Goal: Use online tool/utility: Utilize a website feature to perform a specific function

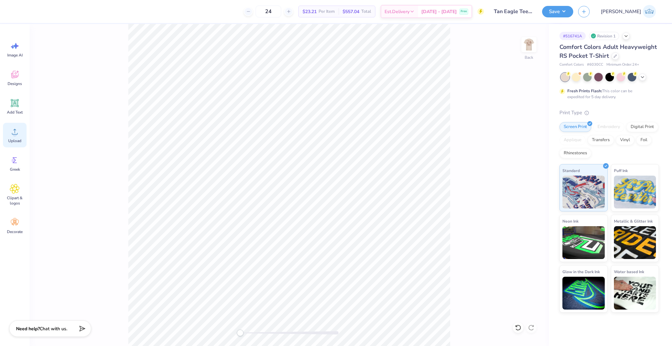
click at [13, 135] on circle at bounding box center [14, 134] width 5 height 5
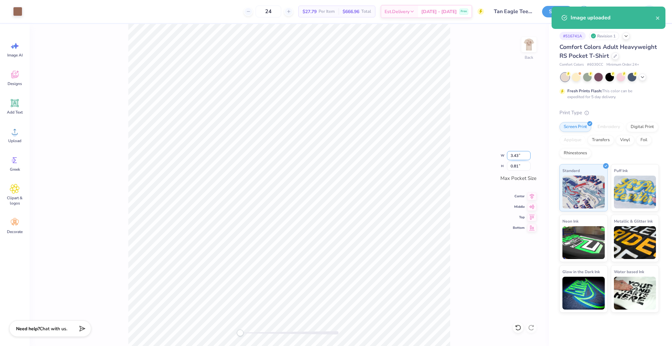
click at [522, 155] on input "3.43" at bounding box center [519, 155] width 24 height 9
type input "3.50"
type input "0.82"
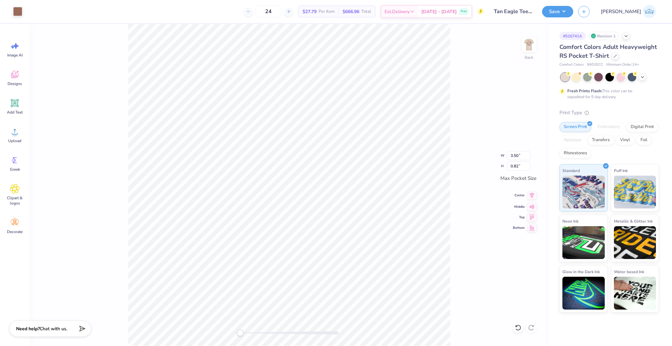
click at [529, 196] on icon at bounding box center [531, 195] width 9 height 8
click at [529, 207] on icon at bounding box center [531, 206] width 9 height 8
click at [536, 46] on div at bounding box center [529, 45] width 30 height 30
click at [18, 131] on icon at bounding box center [15, 132] width 10 height 10
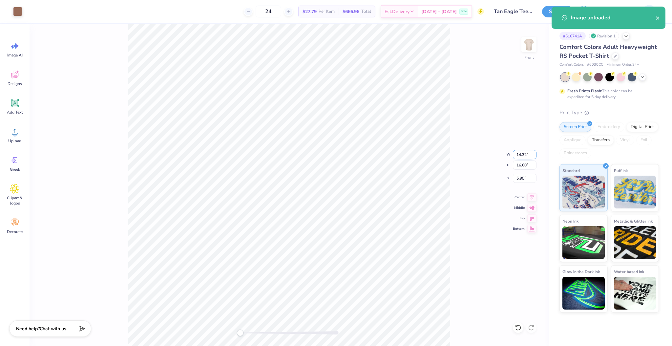
click at [523, 153] on input "14.32" at bounding box center [525, 154] width 24 height 9
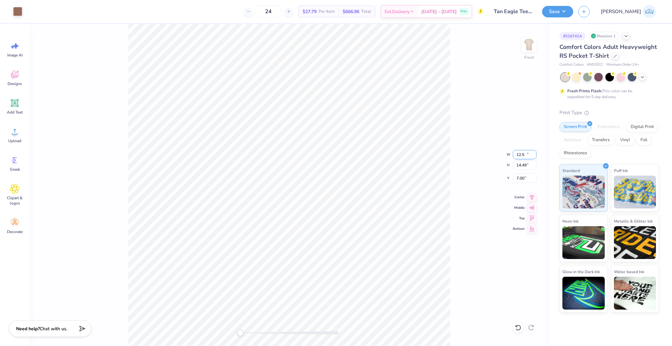
type input "12.50"
type input "14.49"
click at [519, 177] on input "7.00" at bounding box center [525, 178] width 24 height 9
type input "3"
click at [573, 16] on button "Save" at bounding box center [557, 10] width 31 height 11
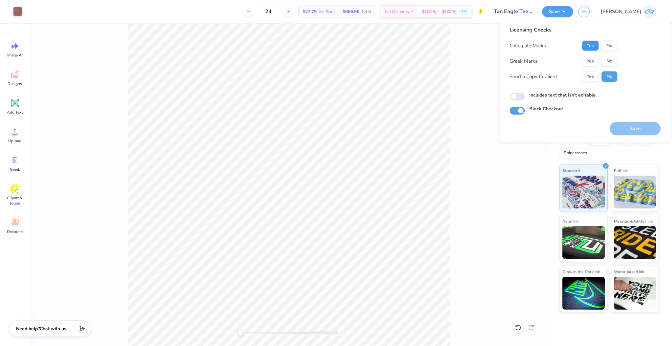
click at [587, 48] on button "Yes" at bounding box center [590, 45] width 17 height 11
click at [587, 61] on button "Yes" at bounding box center [590, 61] width 17 height 11
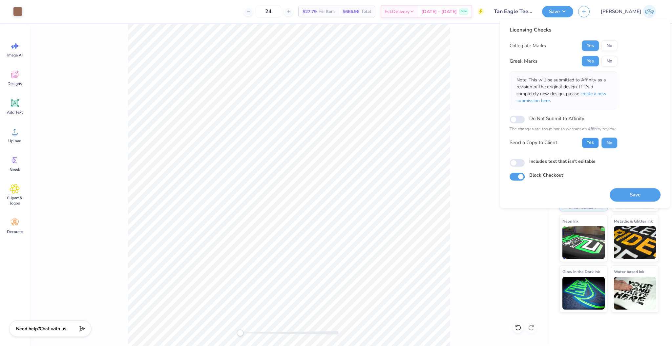
click at [588, 147] on button "Yes" at bounding box center [590, 142] width 17 height 11
click at [517, 162] on input "Includes text that isn't editable" at bounding box center [517, 163] width 15 height 8
checkbox input "true"
click at [634, 196] on button "Save" at bounding box center [635, 194] width 51 height 13
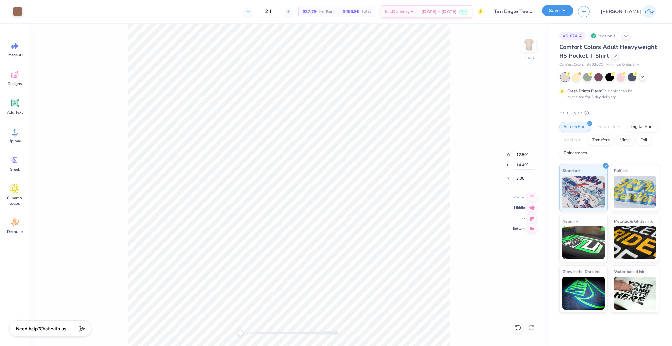
click at [573, 12] on button "Save" at bounding box center [557, 10] width 31 height 11
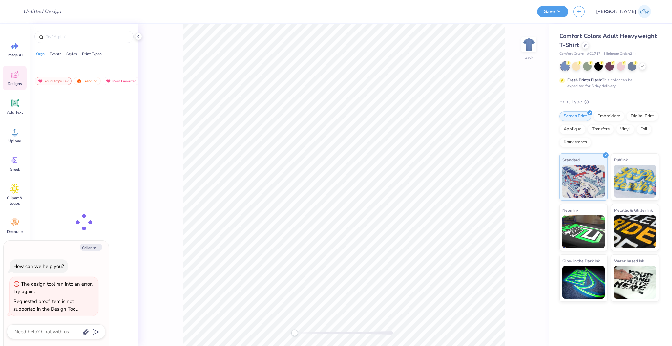
type textarea "x"
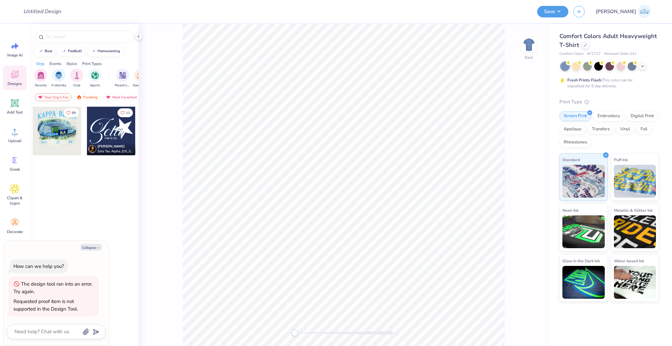
type textarea "x"
